Goal: Transaction & Acquisition: Subscribe to service/newsletter

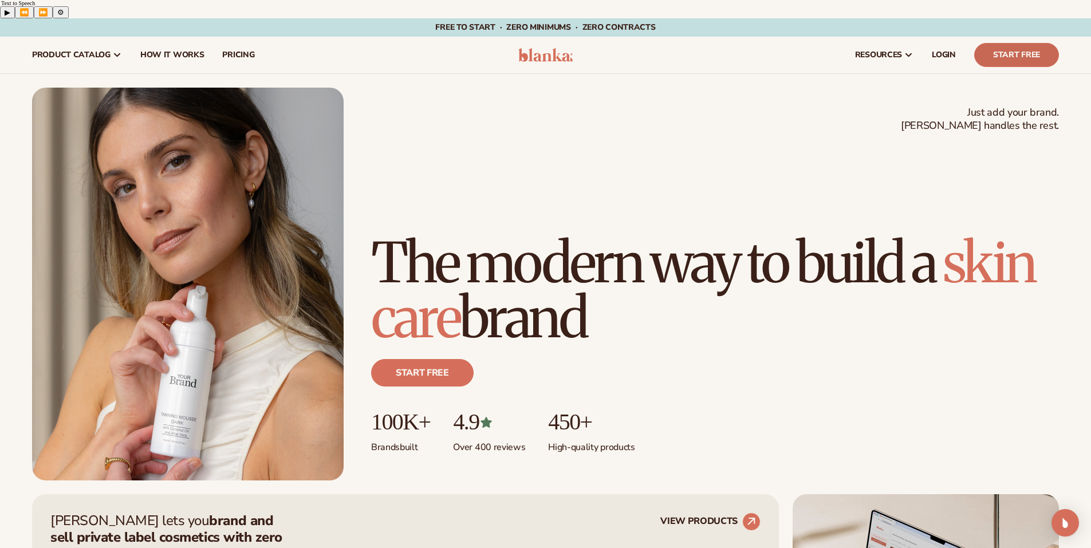
click at [1041, 43] on link "Start Free" at bounding box center [1016, 55] width 85 height 24
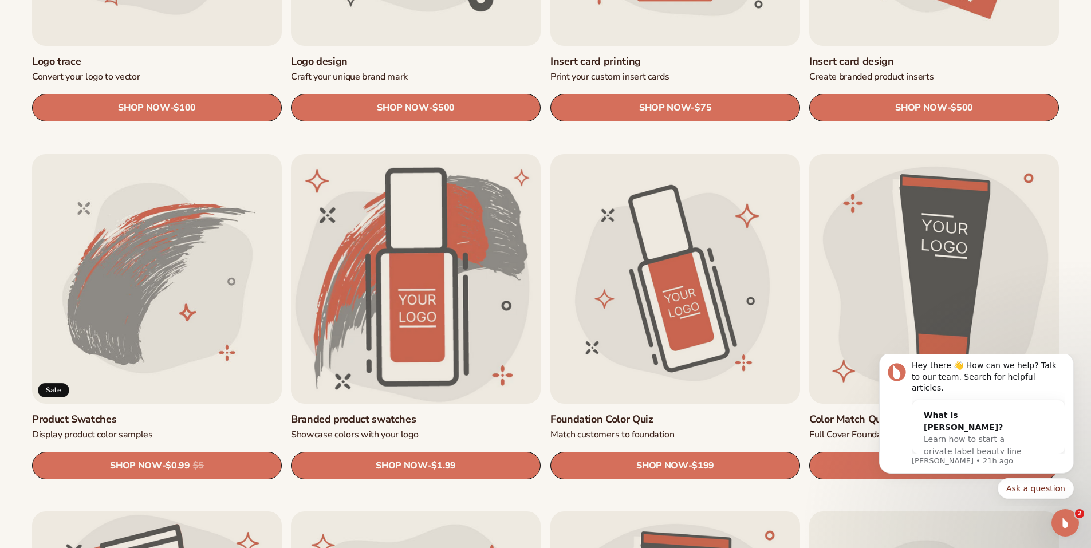
scroll to position [630, 0]
